Goal: Task Accomplishment & Management: Manage account settings

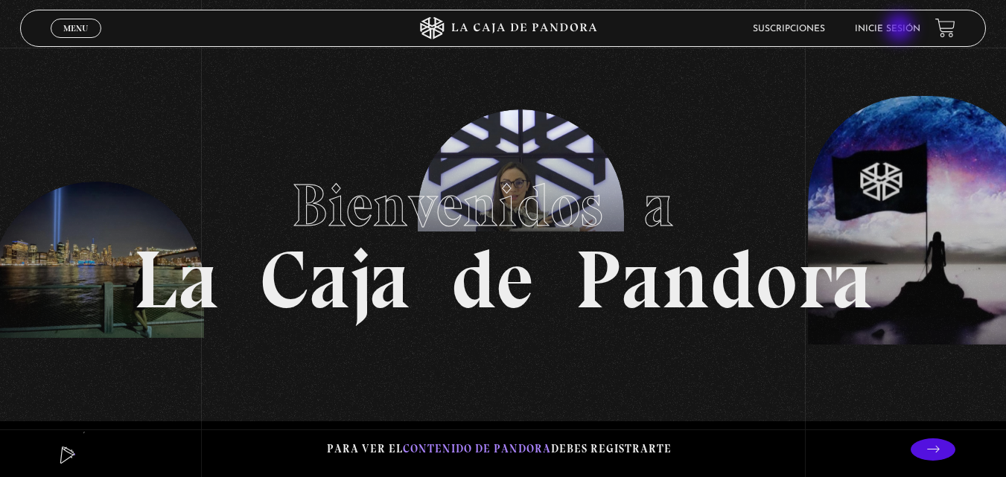
click at [901, 29] on link "Inicie sesión" at bounding box center [888, 29] width 66 height 9
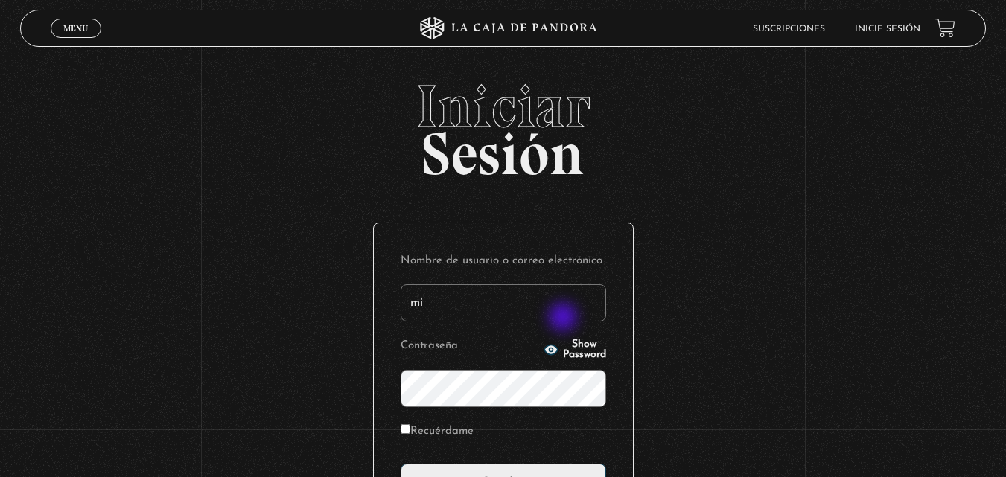
type input "mily.psico@gmail.com"
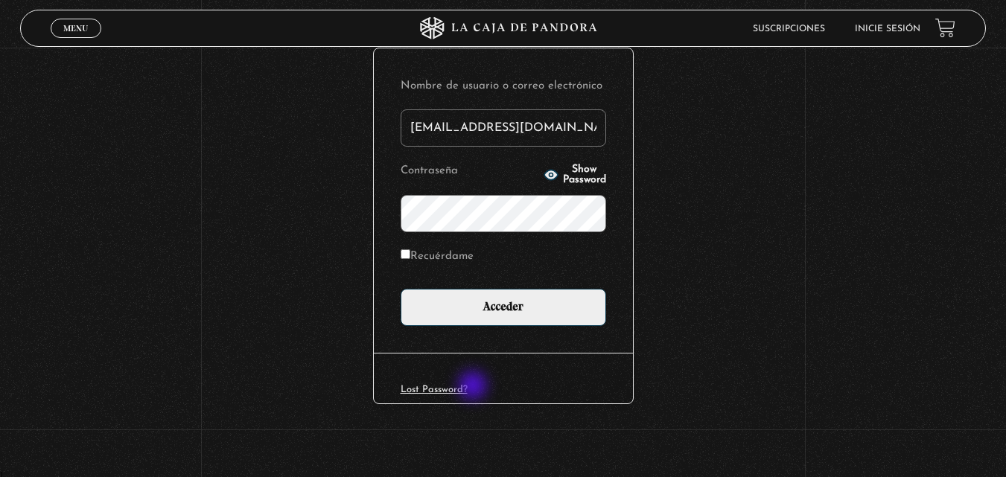
scroll to position [176, 0]
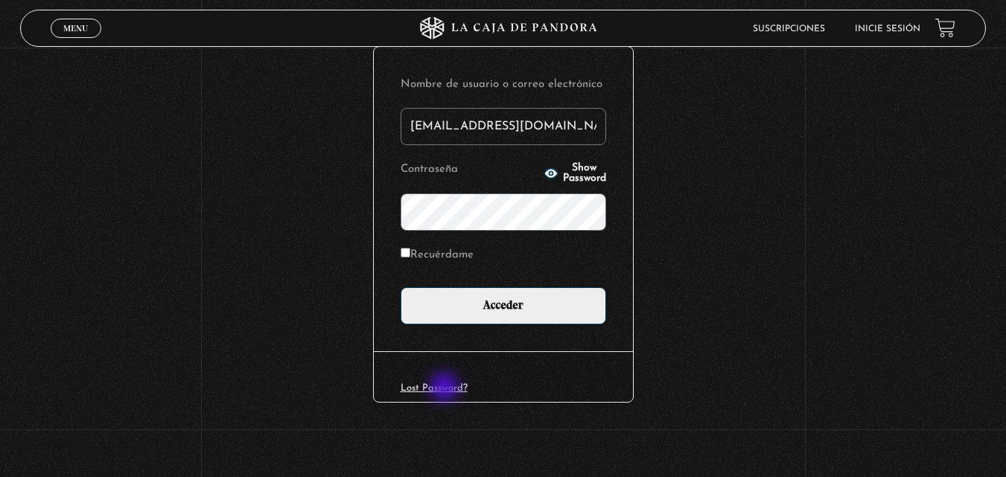
click at [446, 389] on link "Lost Password?" at bounding box center [433, 388] width 67 height 10
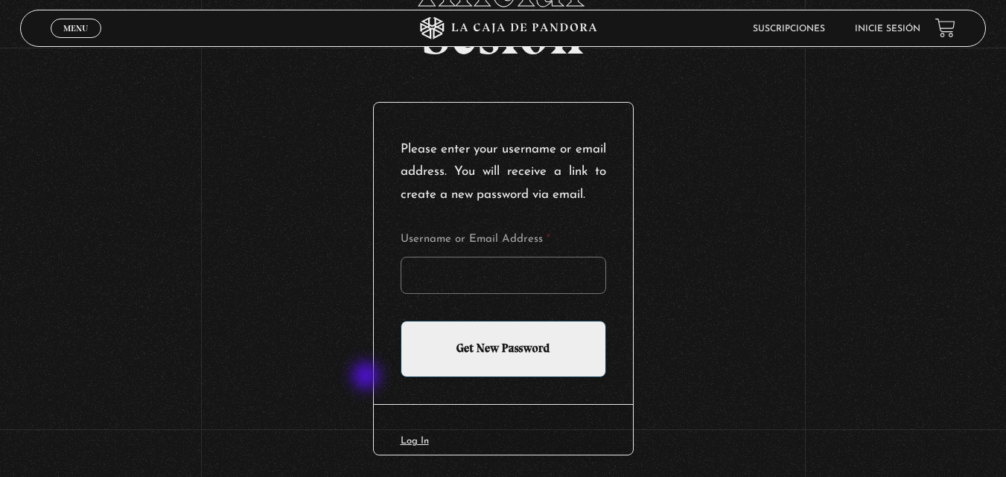
scroll to position [197, 0]
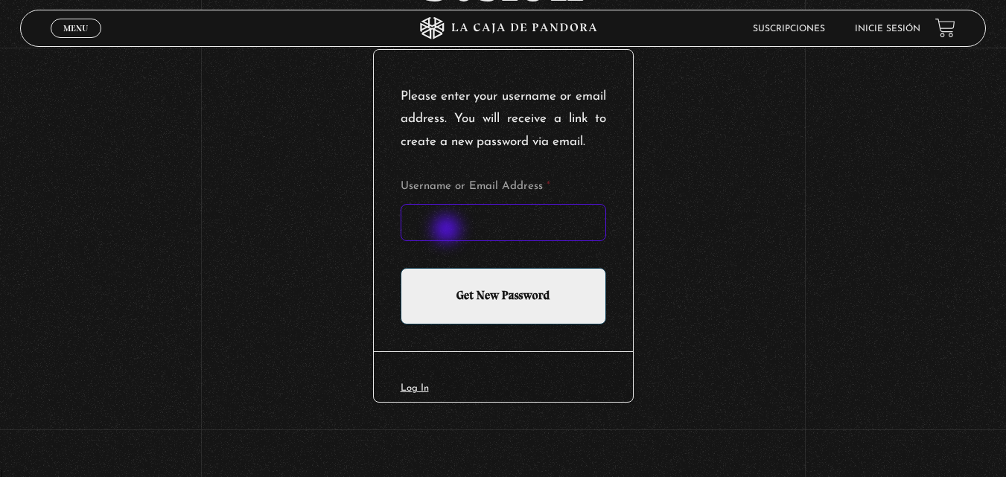
click at [448, 231] on input "Username or Email Address *" at bounding box center [502, 222] width 205 height 37
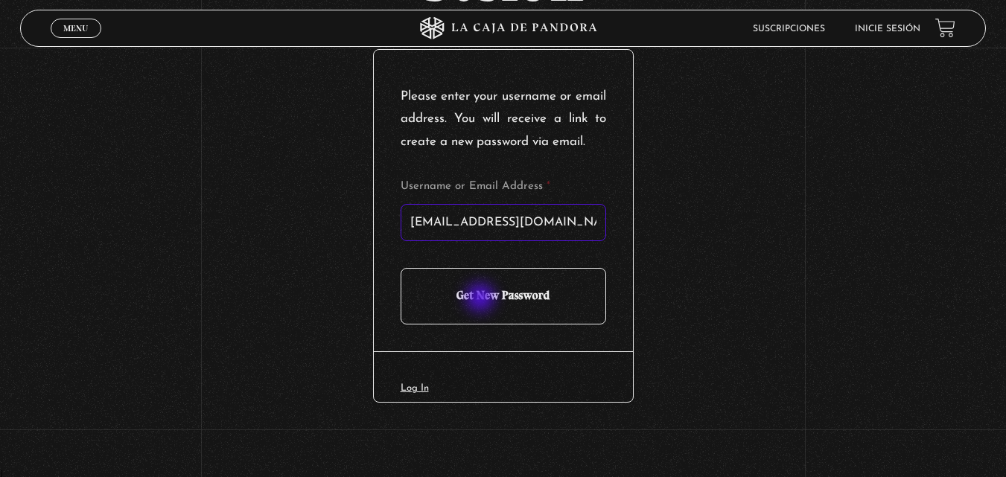
type input "mily.psico@gmail.com"
click at [482, 299] on input "Get New Password" at bounding box center [502, 296] width 205 height 57
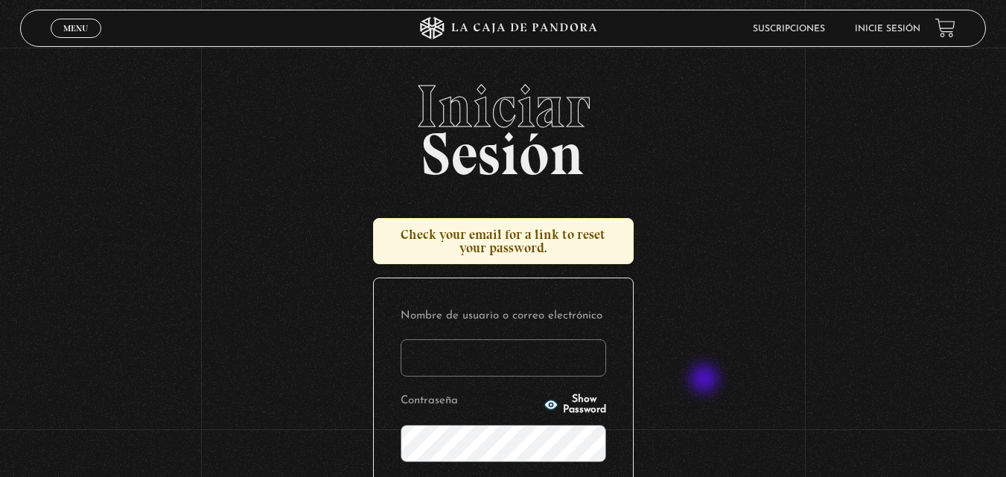
scroll to position [74, 0]
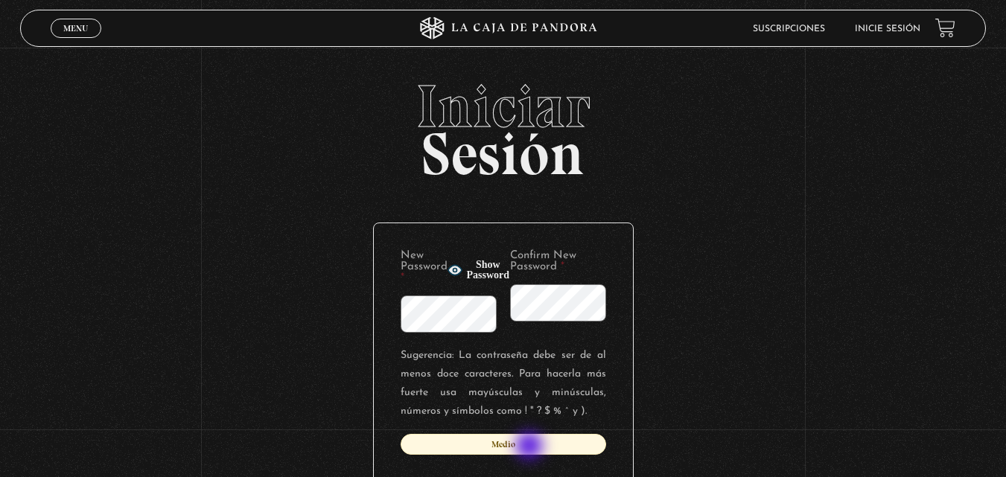
click at [531, 447] on div "Medio" at bounding box center [502, 444] width 205 height 21
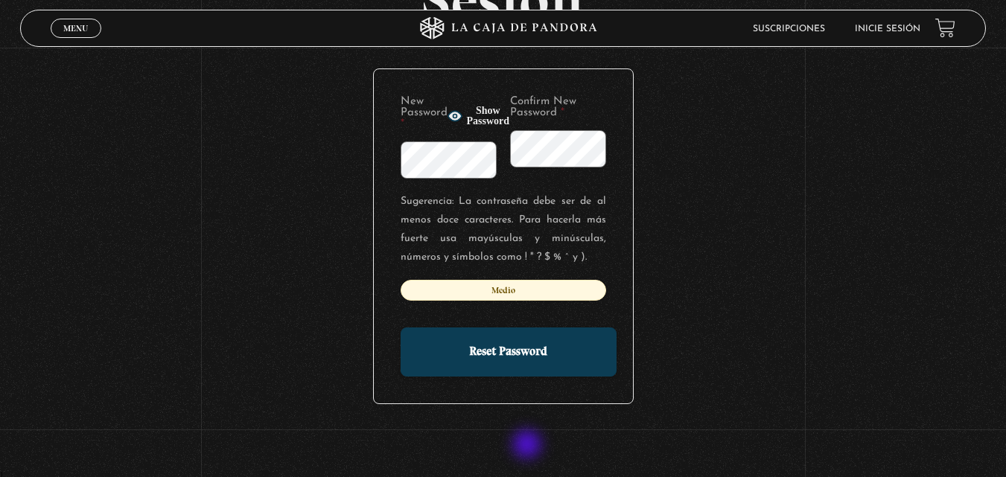
scroll to position [156, 0]
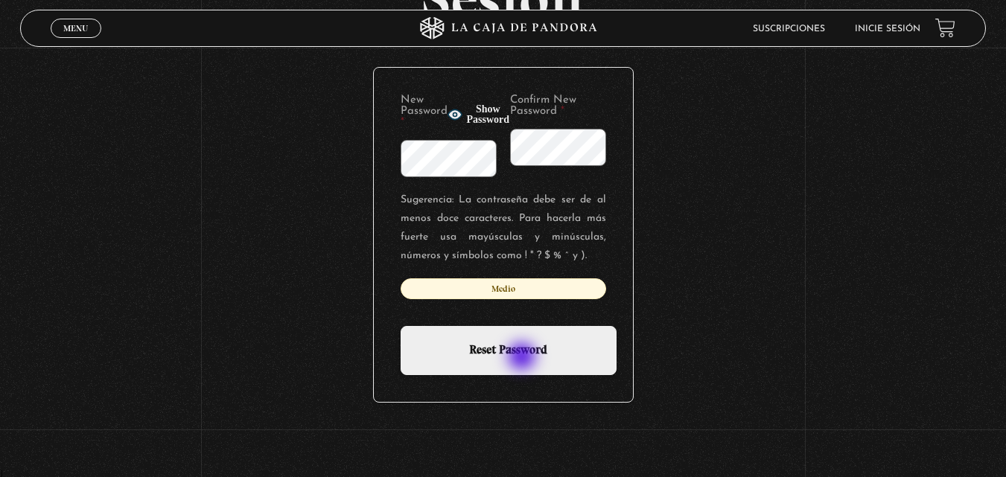
click at [523, 358] on input "Reset Password" at bounding box center [508, 350] width 216 height 49
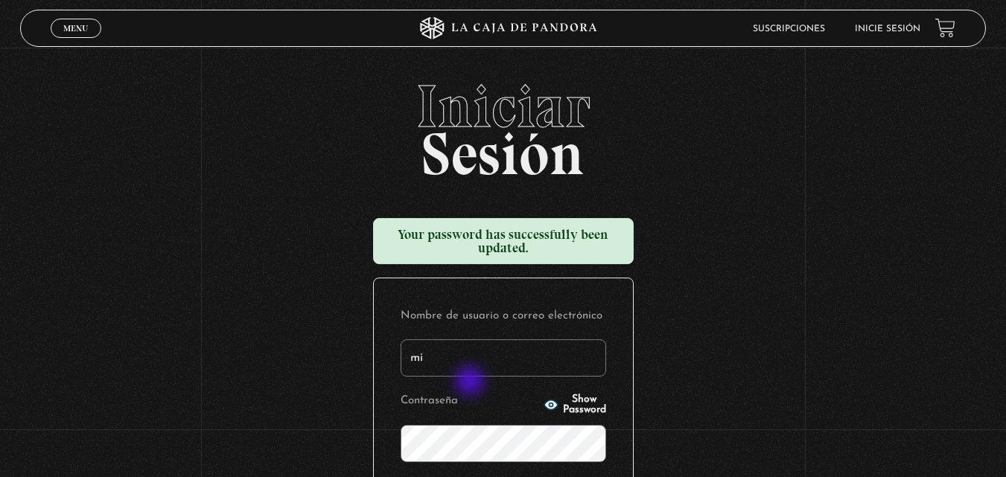
type input "[EMAIL_ADDRESS][DOMAIN_NAME]"
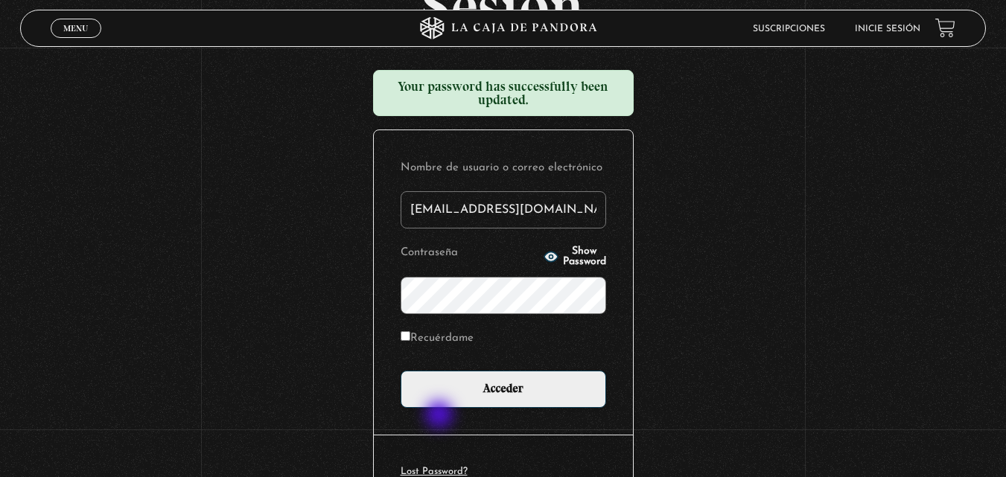
scroll to position [149, 0]
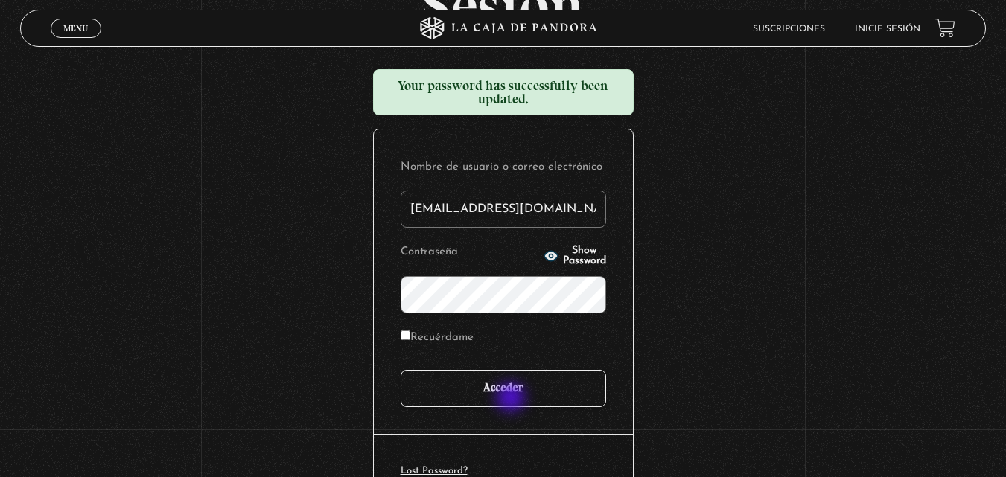
click at [513, 399] on input "Acceder" at bounding box center [502, 388] width 205 height 37
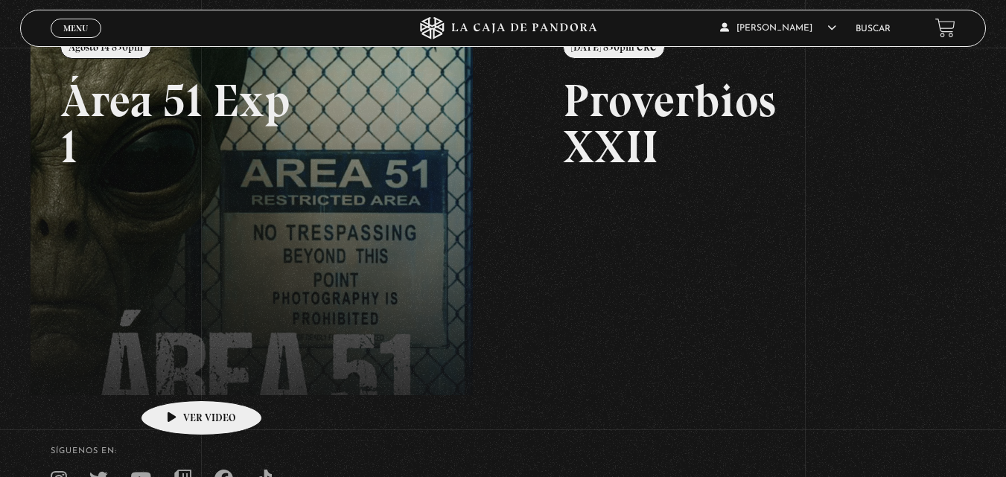
scroll to position [223, 0]
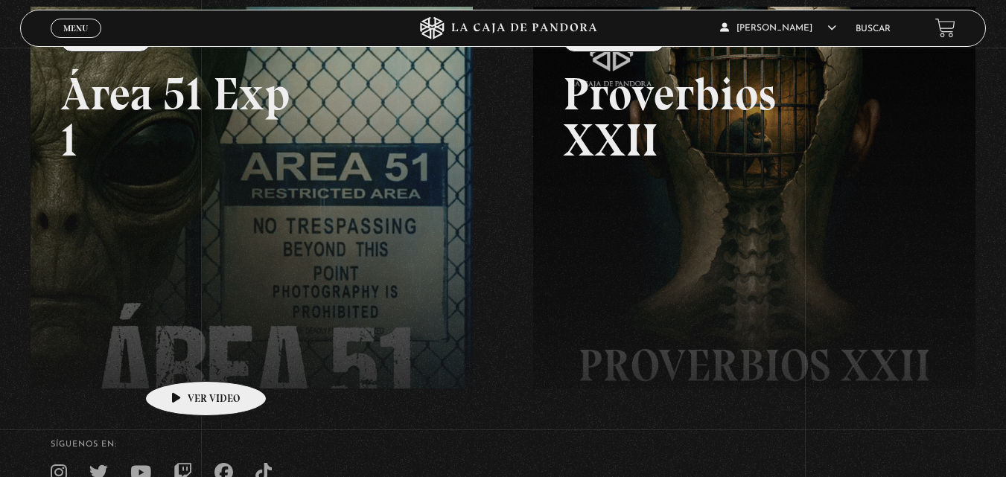
click at [183, 359] on link at bounding box center [534, 245] width 1006 height 477
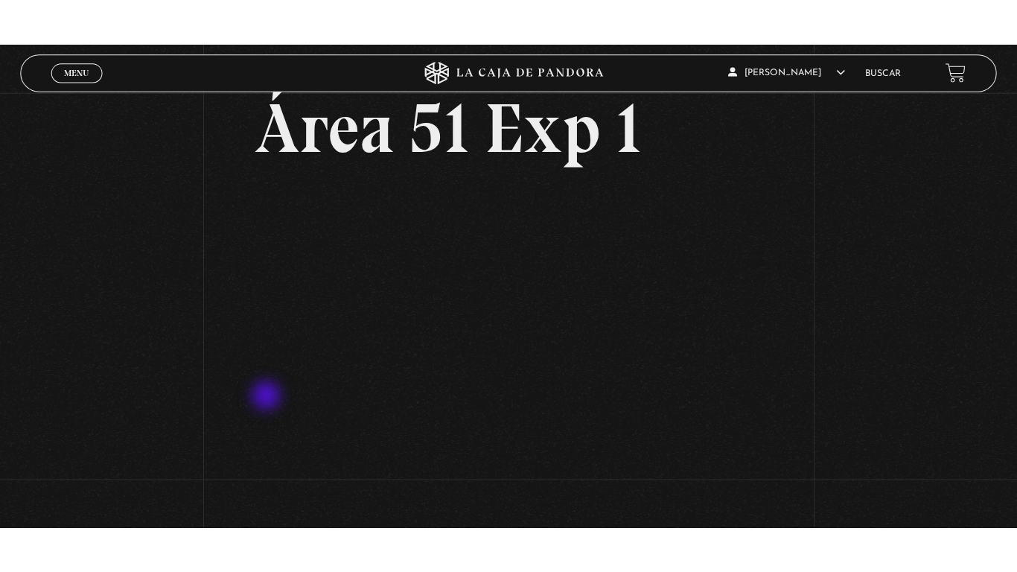
scroll to position [149, 0]
